Goal: Task Accomplishment & Management: Manage account settings

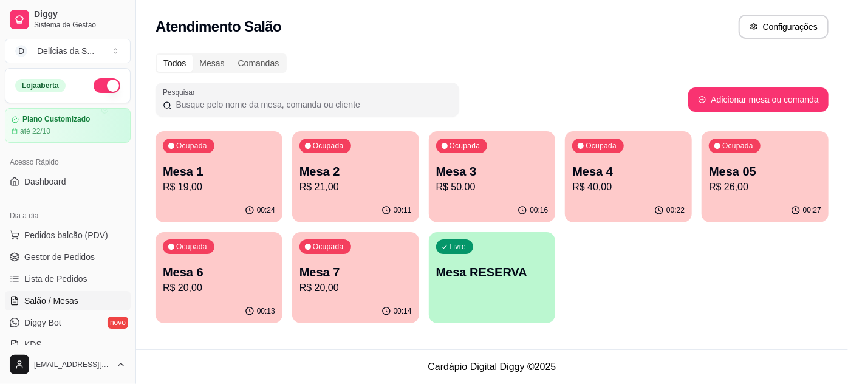
scroll to position [110, 0]
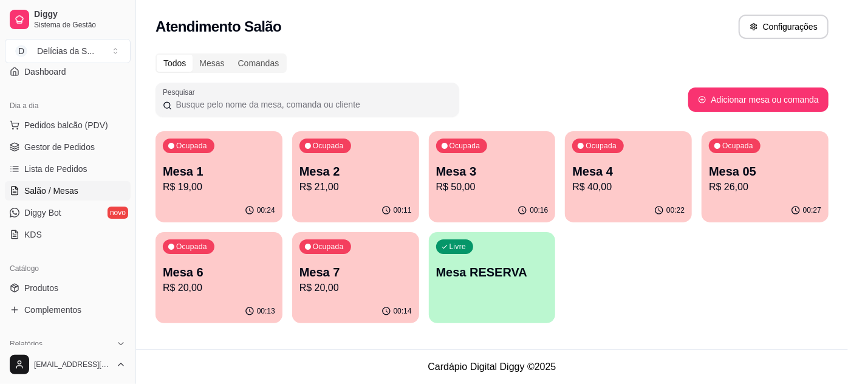
click at [223, 270] on p "Mesa 6" at bounding box center [219, 272] width 112 height 17
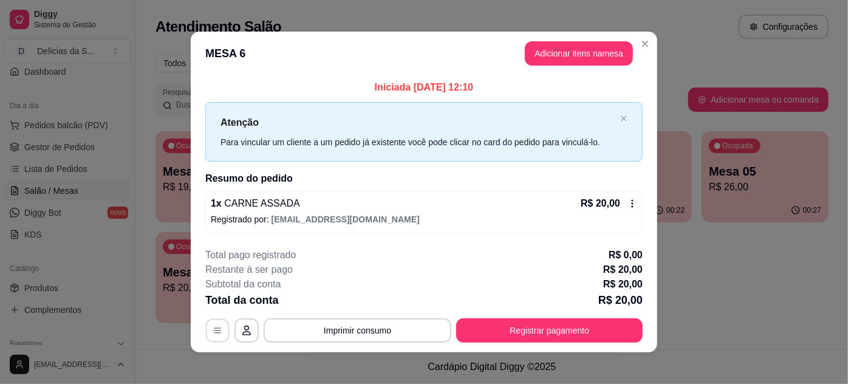
click at [213, 330] on icon "button" at bounding box center [218, 330] width 10 height 10
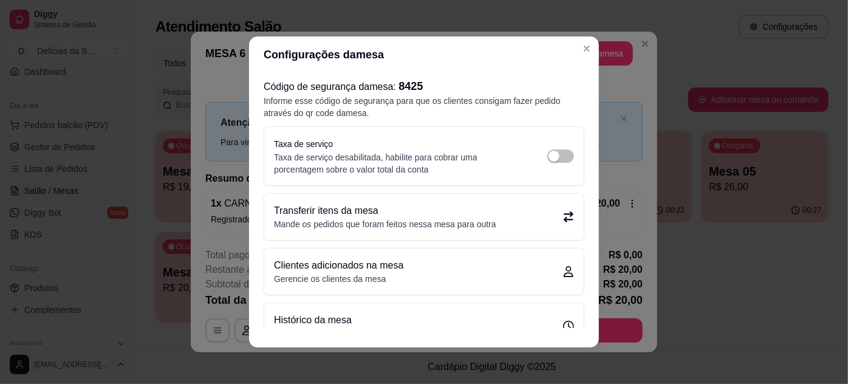
click at [301, 215] on p "Transferir itens da mesa" at bounding box center [385, 210] width 222 height 15
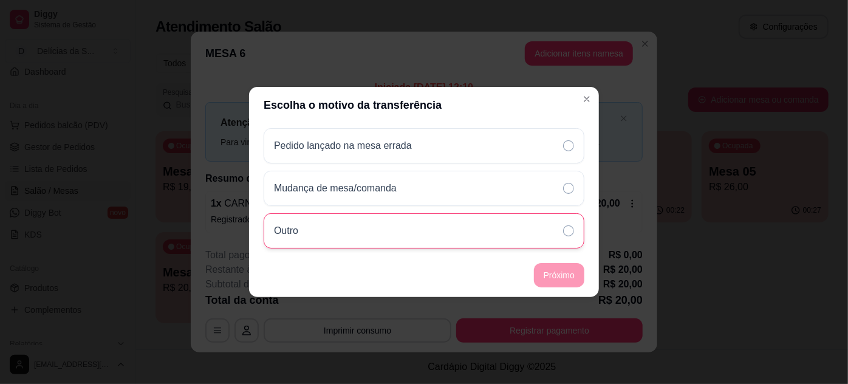
click at [321, 243] on div "Outro" at bounding box center [424, 230] width 321 height 35
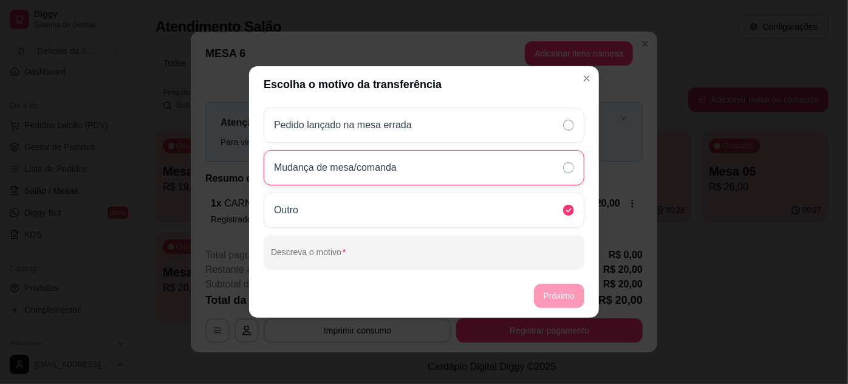
click at [385, 168] on p "Mudança de mesa/comanda" at bounding box center [335, 167] width 123 height 15
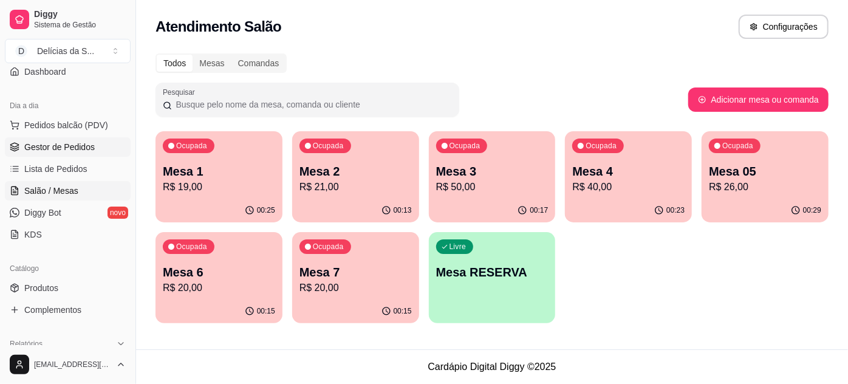
click at [59, 146] on span "Gestor de Pedidos" at bounding box center [59, 147] width 70 height 12
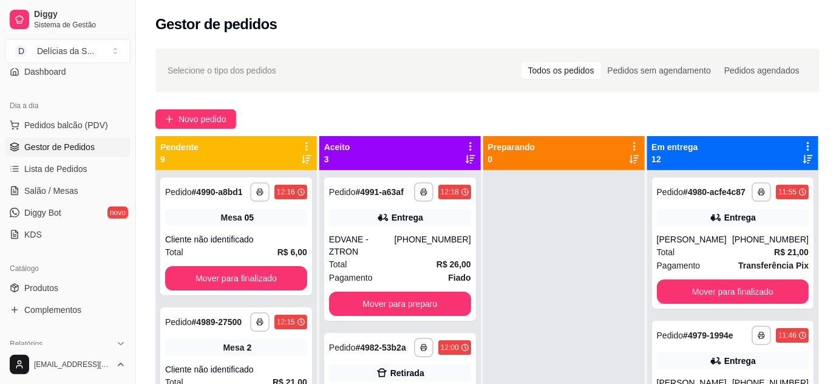
click at [203, 107] on div "**********" at bounding box center [487, 287] width 703 height 493
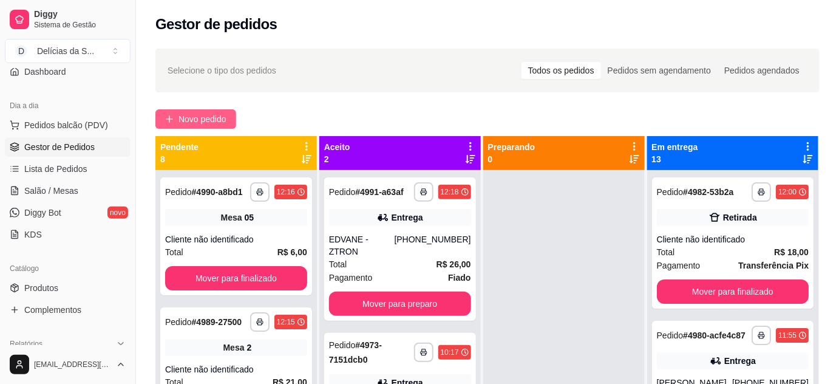
click at [202, 122] on span "Novo pedido" at bounding box center [203, 118] width 48 height 13
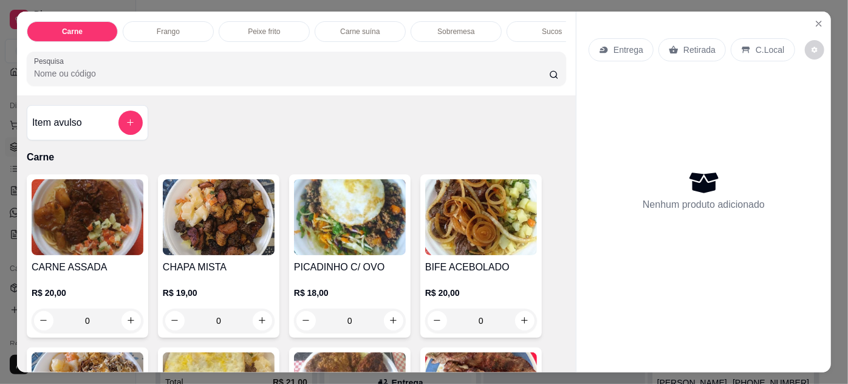
click at [102, 220] on img at bounding box center [88, 217] width 112 height 76
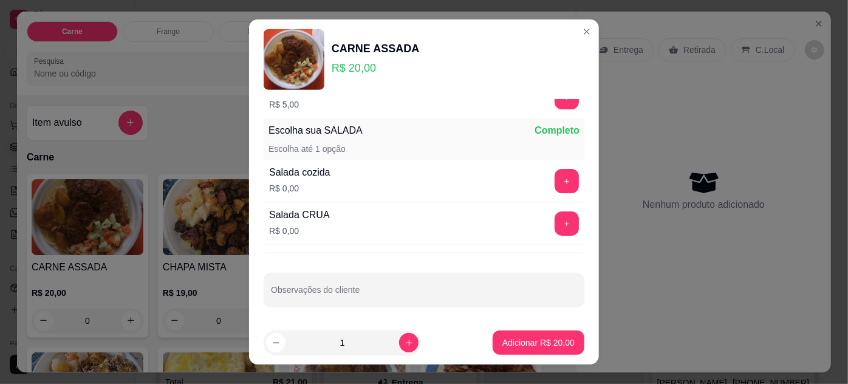
scroll to position [19, 0]
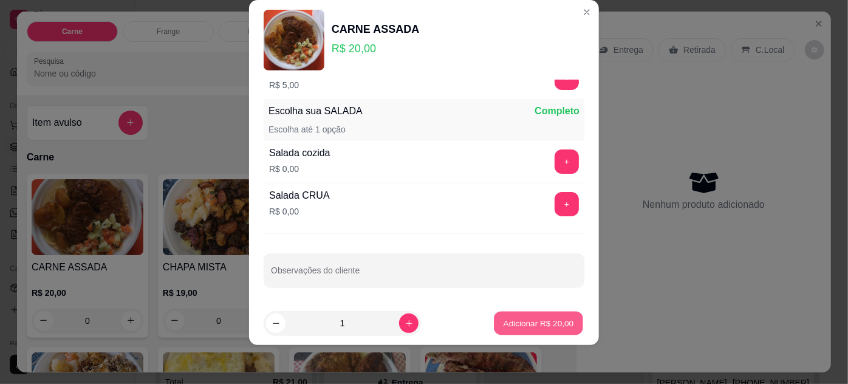
click at [522, 322] on p "Adicionar R$ 20,00" at bounding box center [538, 324] width 70 height 12
type input "1"
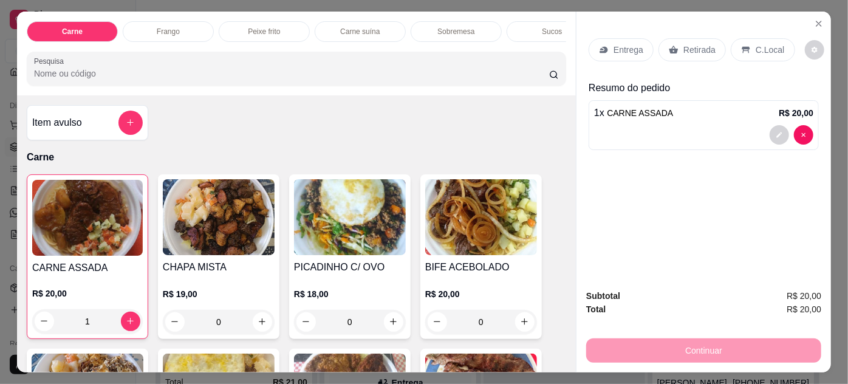
click at [630, 48] on p "Entrega" at bounding box center [628, 50] width 30 height 12
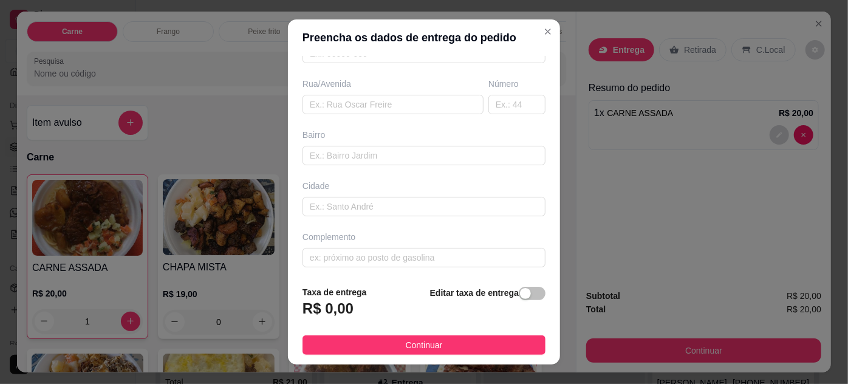
scroll to position [0, 0]
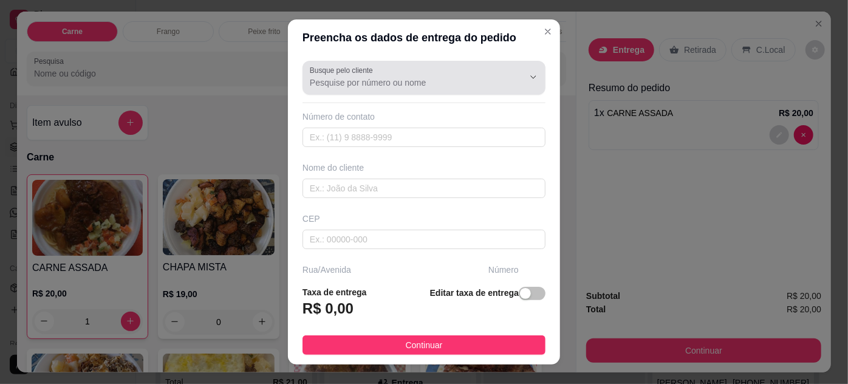
click at [432, 77] on input "Busque pelo cliente" at bounding box center [407, 83] width 194 height 12
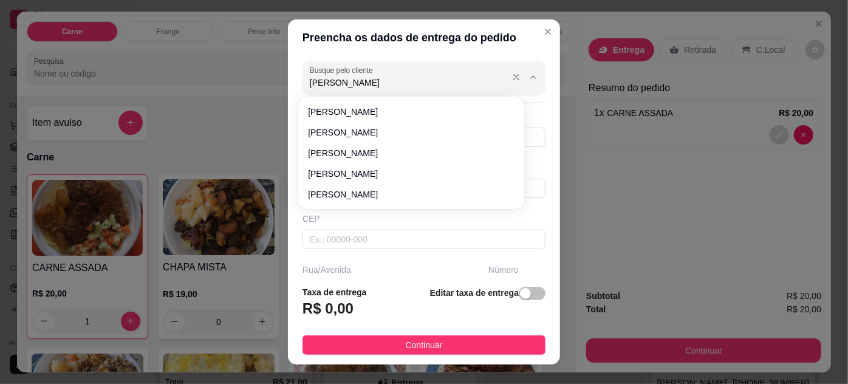
type input "[PERSON_NAME]"
click at [543, 34] on icon "Close" at bounding box center [548, 32] width 10 height 10
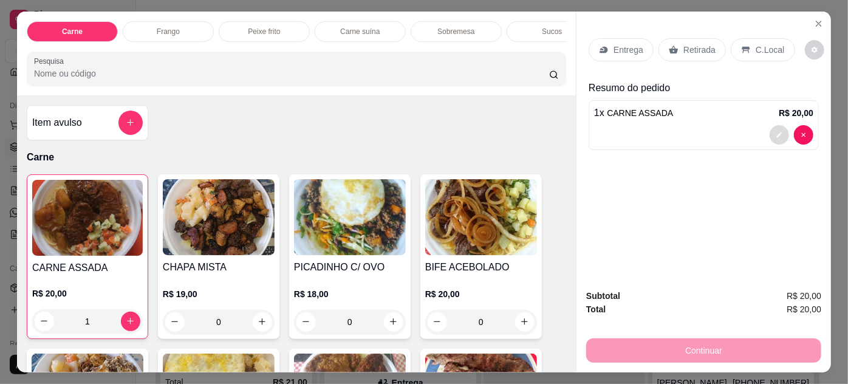
click at [777, 132] on icon "decrease-product-quantity" at bounding box center [779, 134] width 5 height 5
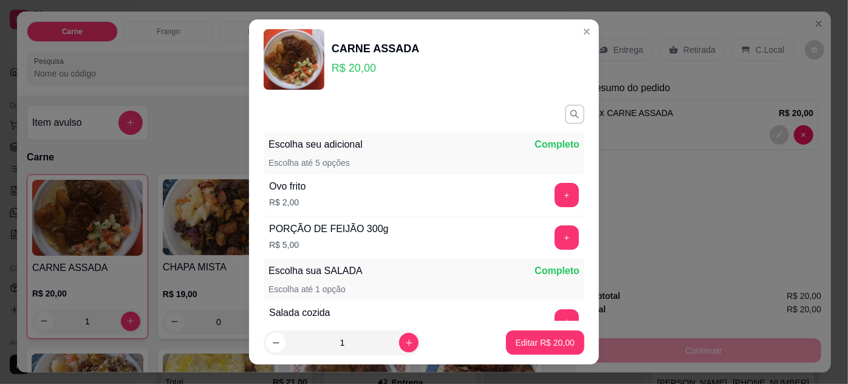
scroll to position [140, 0]
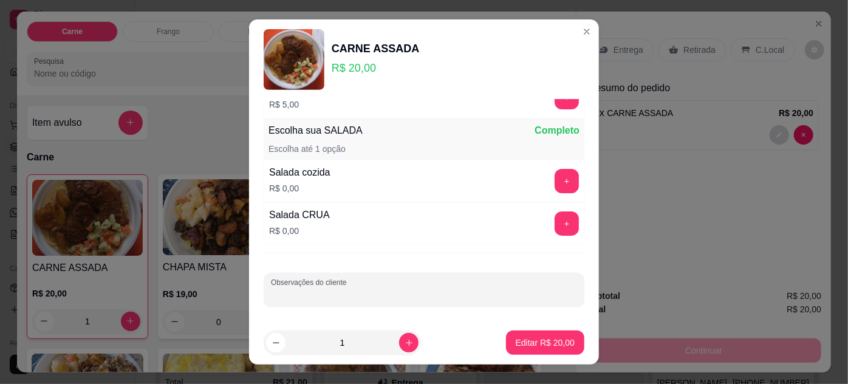
click at [351, 294] on input "Observações do cliente" at bounding box center [424, 294] width 306 height 12
type input "DONA [PERSON_NAME]"
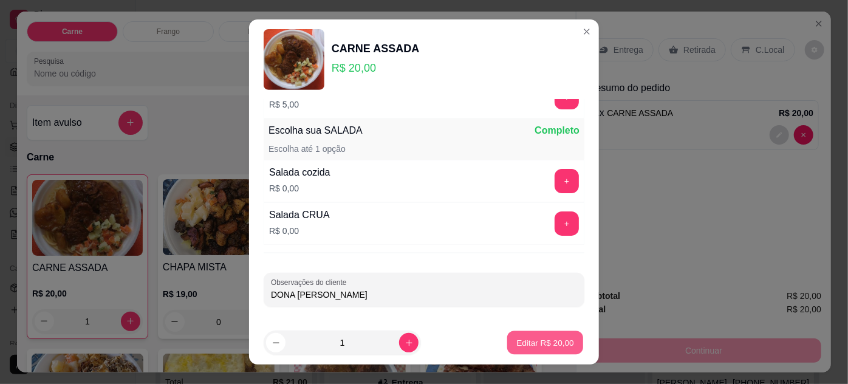
click at [528, 342] on p "Editar R$ 20,00" at bounding box center [544, 343] width 57 height 12
type input "0"
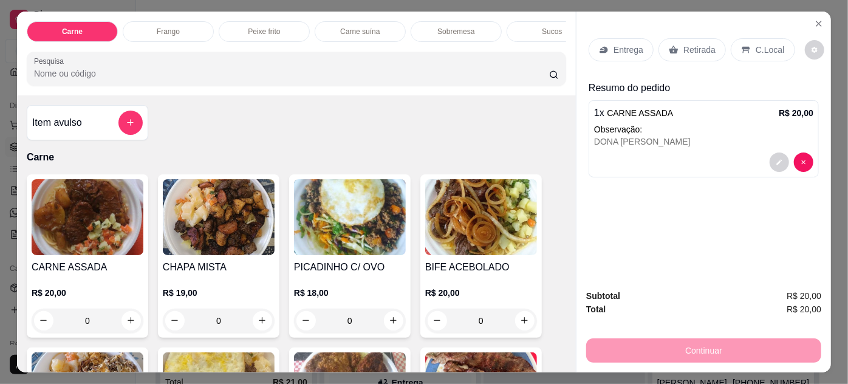
click at [684, 44] on p "Retirada" at bounding box center [699, 50] width 32 height 12
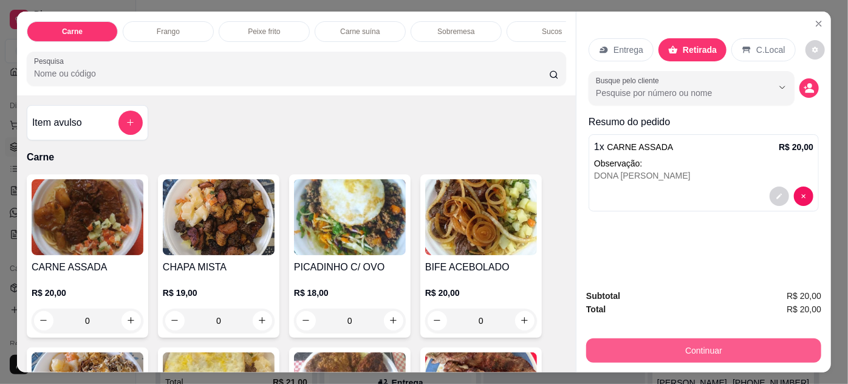
click at [735, 342] on button "Continuar" at bounding box center [703, 350] width 235 height 24
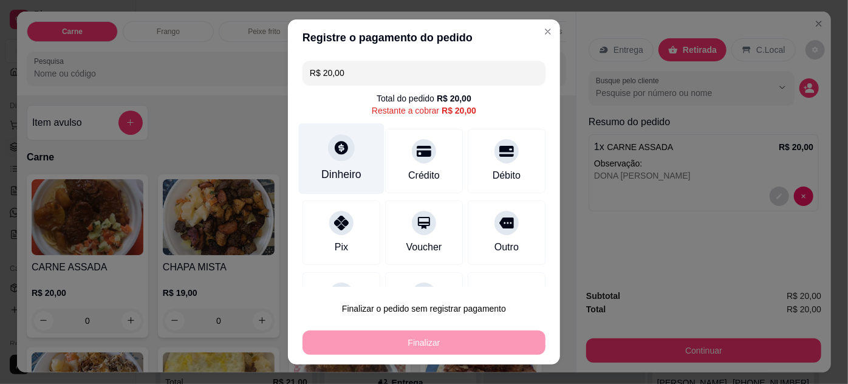
click at [355, 154] on div "Dinheiro" at bounding box center [342, 158] width 86 height 71
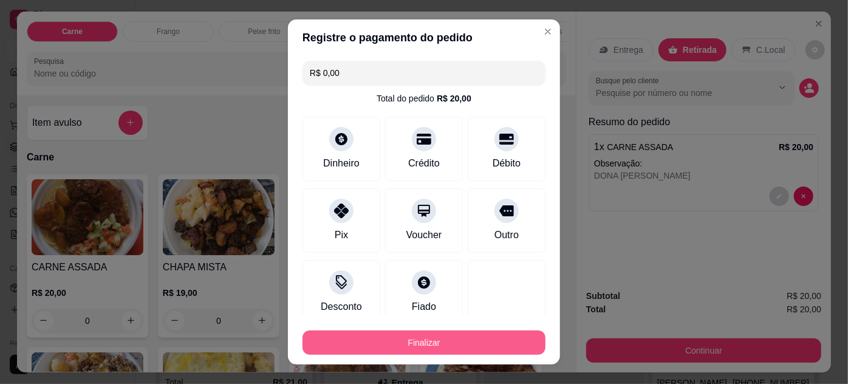
click at [477, 347] on button "Finalizar" at bounding box center [423, 342] width 243 height 24
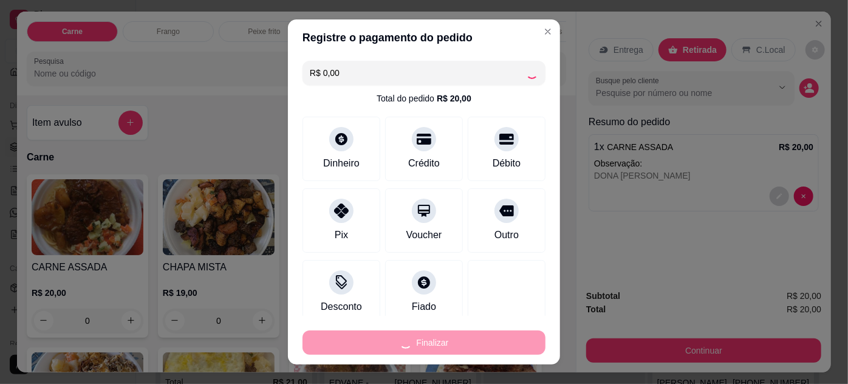
type input "-R$ 20,00"
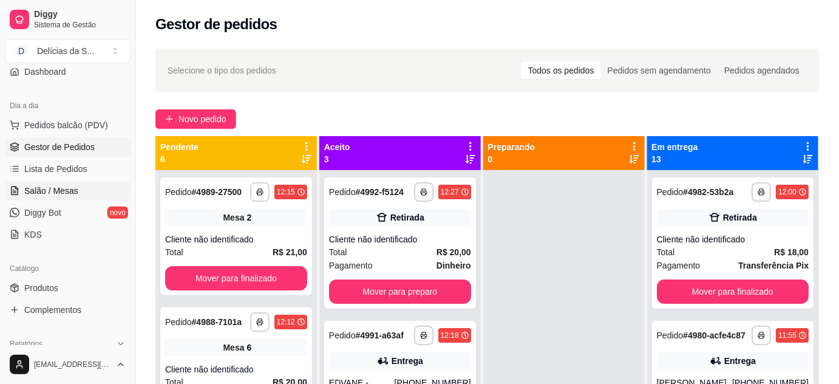
click at [58, 188] on span "Salão / Mesas" at bounding box center [51, 191] width 54 height 12
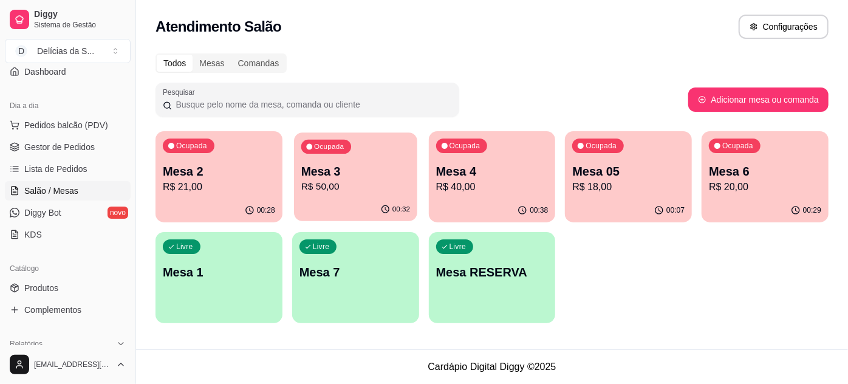
click at [355, 179] on div "Mesa 3 R$ 50,00" at bounding box center [355, 178] width 109 height 30
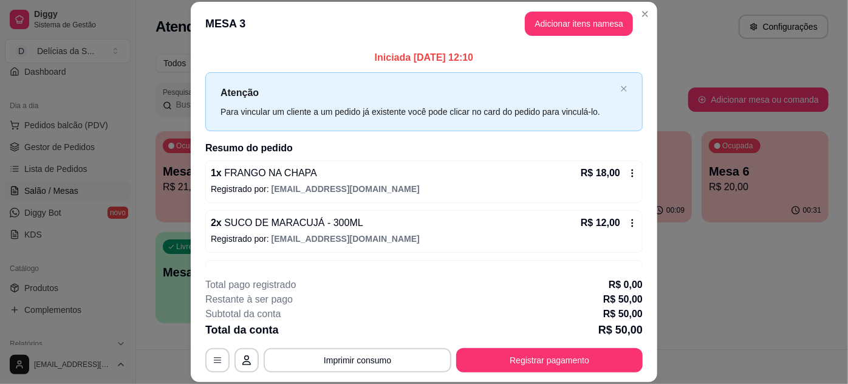
scroll to position [107, 0]
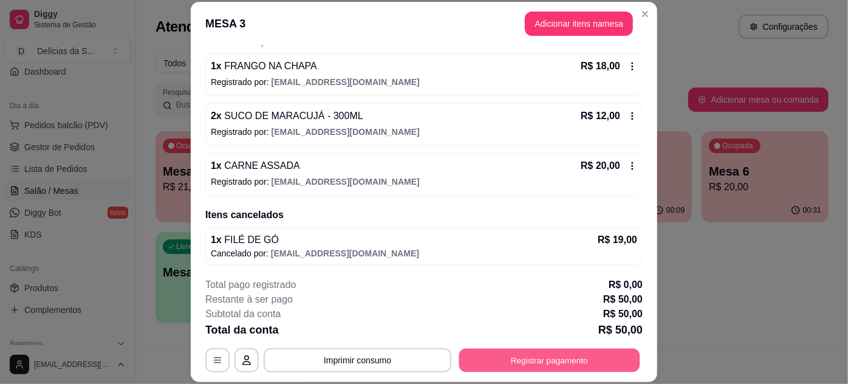
click at [548, 357] on button "Registrar pagamento" at bounding box center [549, 360] width 181 height 24
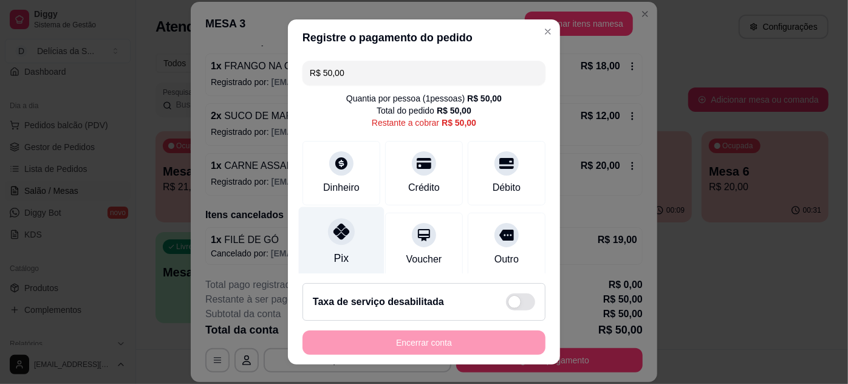
click at [338, 253] on div "Pix" at bounding box center [341, 258] width 15 height 16
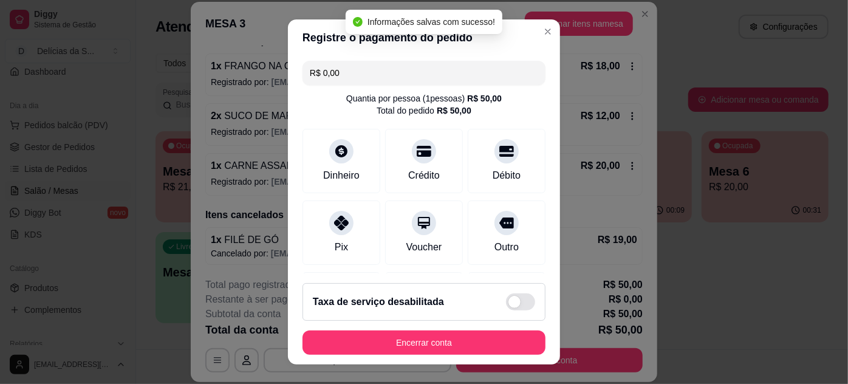
type input "R$ 0,00"
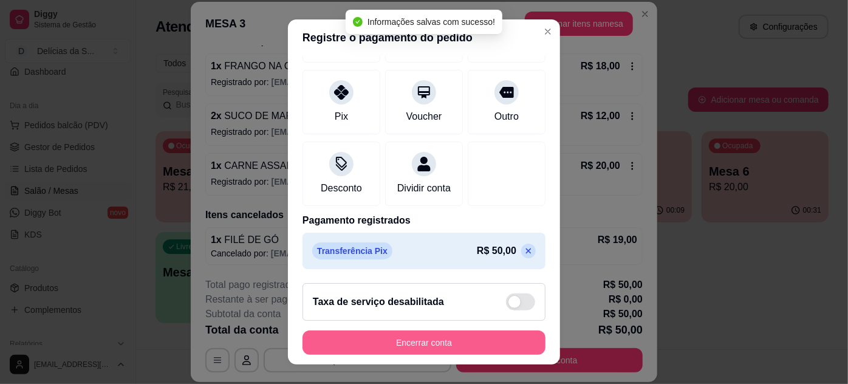
click at [503, 346] on button "Encerrar conta" at bounding box center [423, 342] width 243 height 24
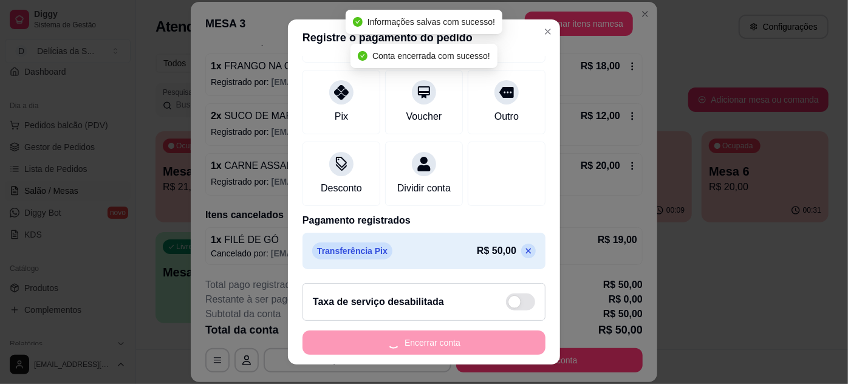
scroll to position [0, 0]
